Goal: Communication & Community: Answer question/provide support

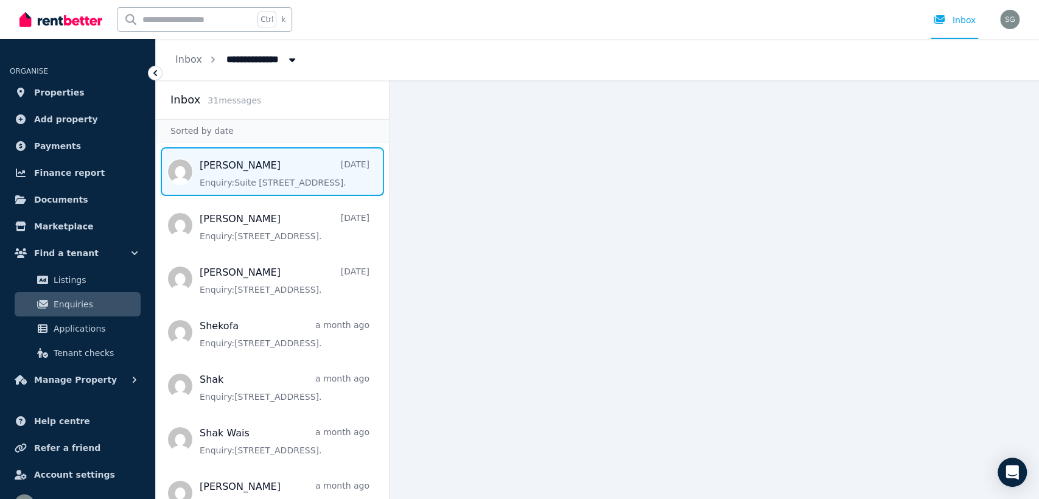
click at [312, 195] on span "Message list" at bounding box center [272, 171] width 233 height 49
